Goal: Task Accomplishment & Management: Use online tool/utility

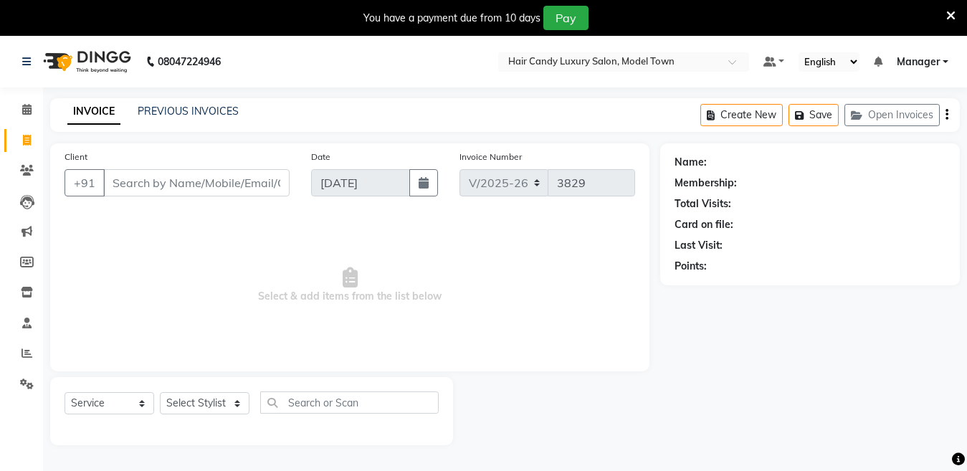
select select "4716"
select select "service"
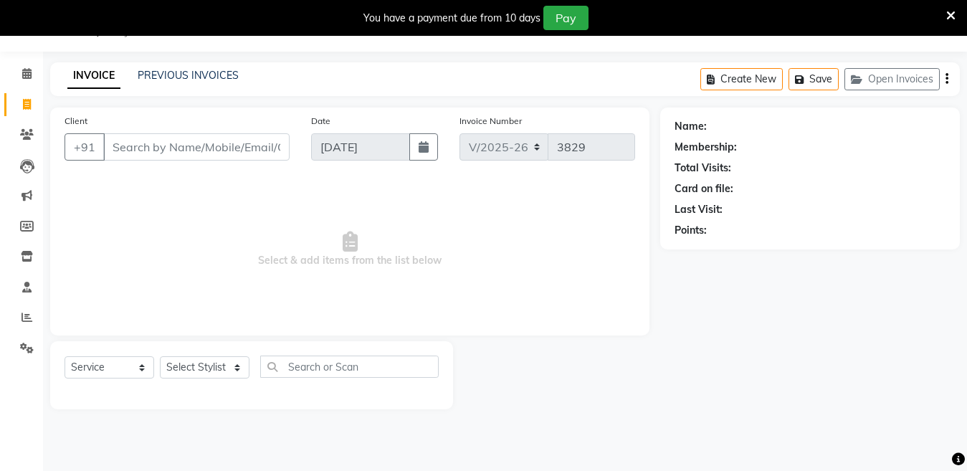
click at [953, 14] on icon at bounding box center [950, 15] width 9 height 13
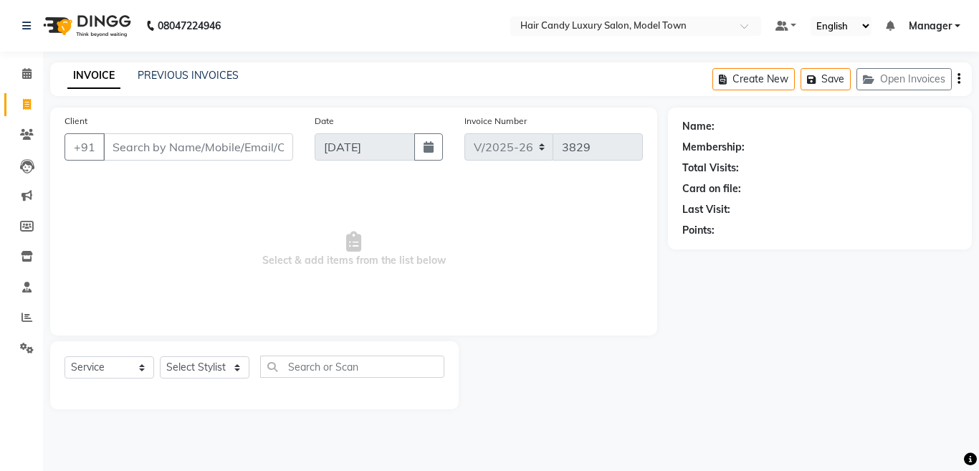
click at [100, 27] on img at bounding box center [86, 26] width 98 height 40
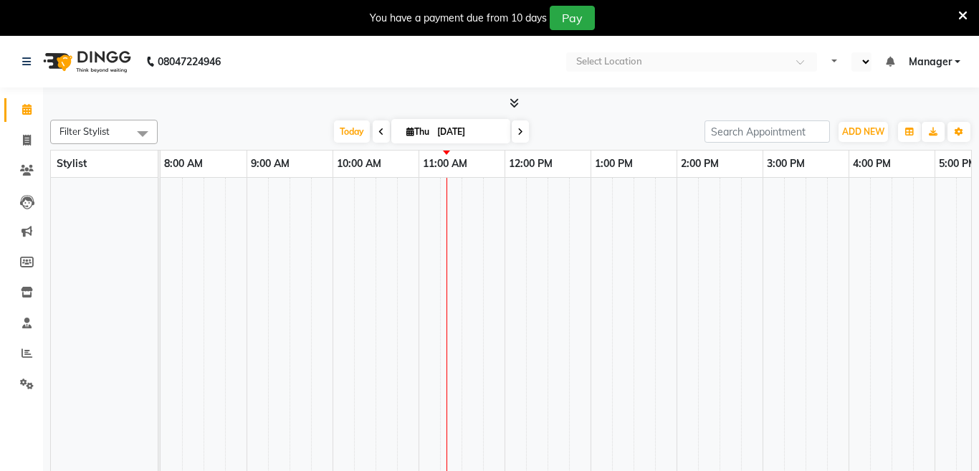
click at [958, 16] on icon at bounding box center [962, 15] width 9 height 13
select select "en"
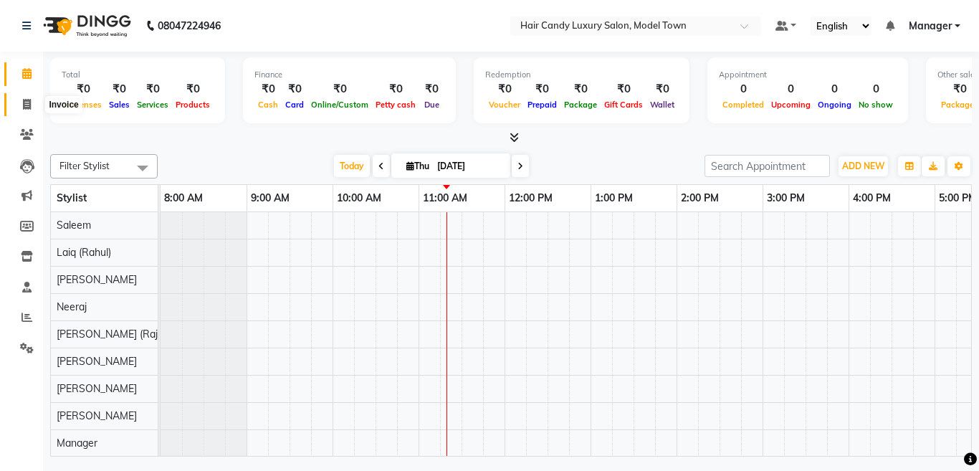
click at [19, 99] on span at bounding box center [26, 105] width 25 height 16
select select "service"
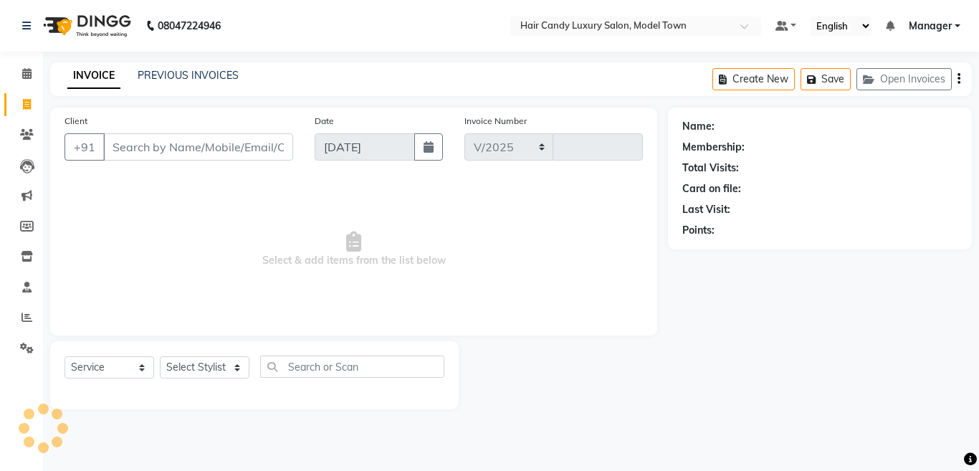
select select "4716"
type input "3829"
